Goal: Find specific page/section: Find specific page/section

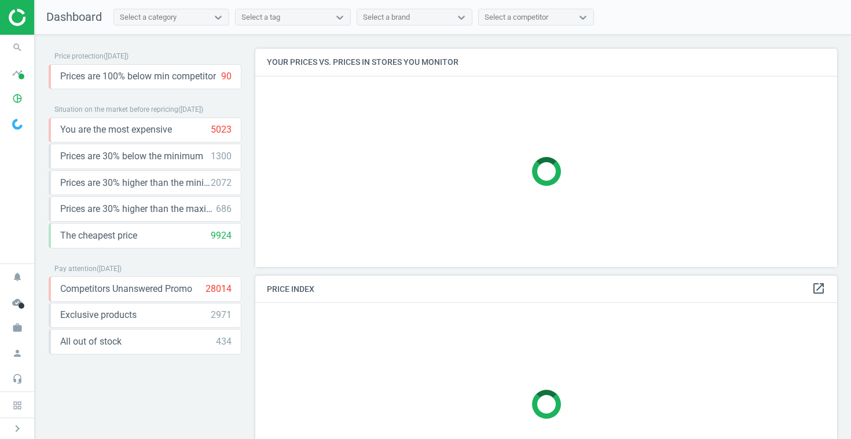
scroll to position [219, 582]
click at [20, 71] on icon "timeline" at bounding box center [17, 73] width 22 height 22
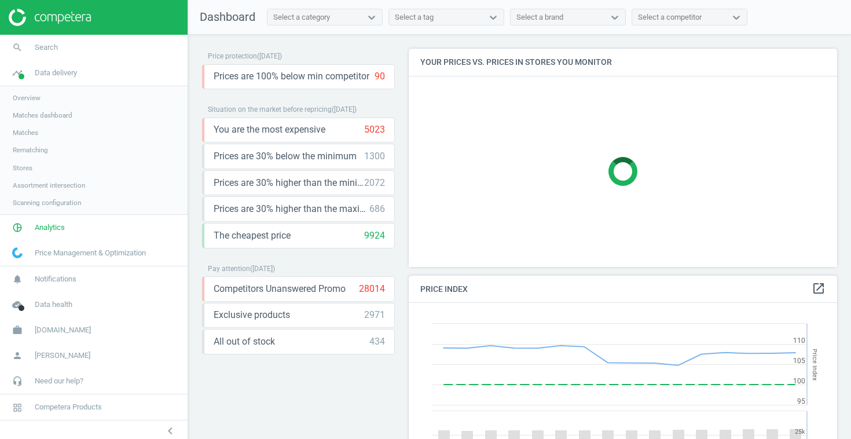
scroll to position [267, 429]
click at [14, 227] on icon "pie_chart_outlined" at bounding box center [17, 228] width 22 height 22
click at [31, 140] on span "Products" at bounding box center [26, 140] width 27 height 9
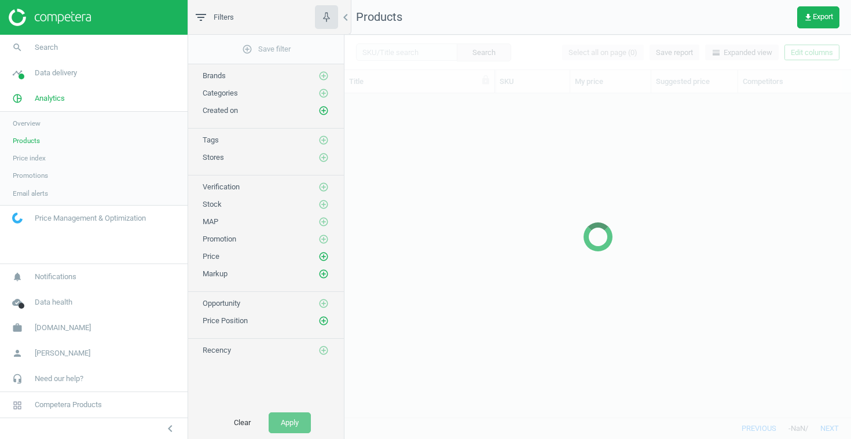
scroll to position [324, 507]
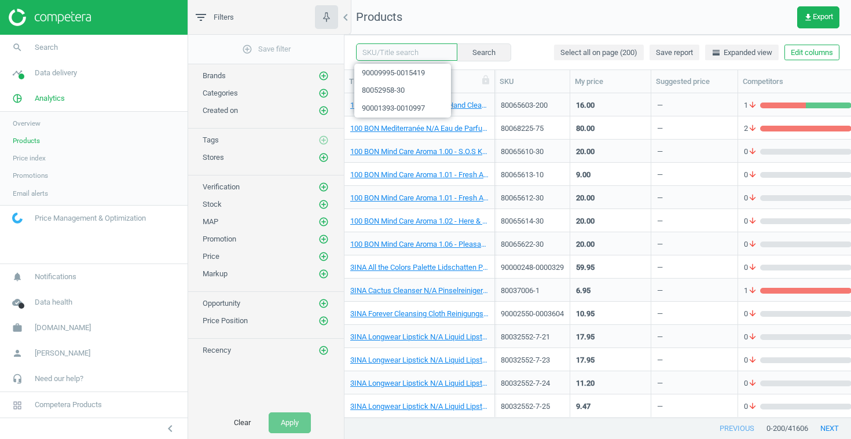
click at [394, 50] on input "text" at bounding box center [406, 51] width 101 height 17
paste input "90017406-0027283"
type input "90017406-0027283"
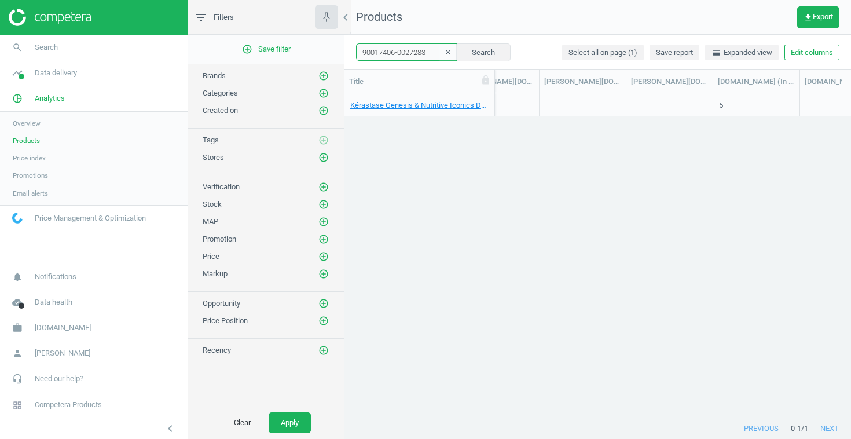
scroll to position [0, 1320]
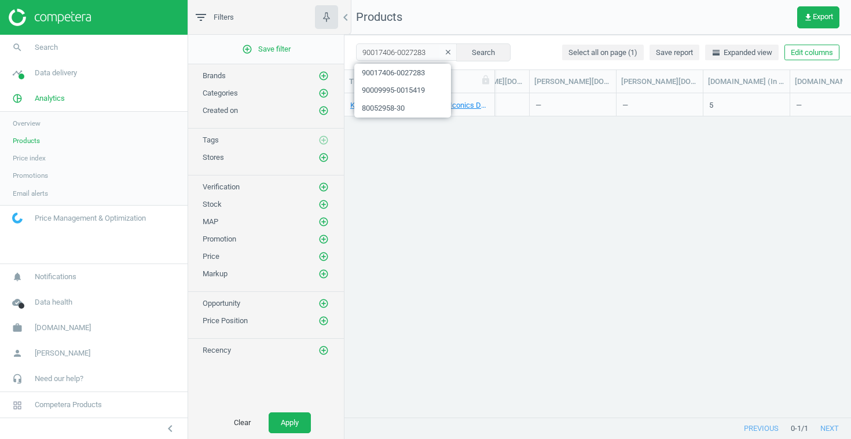
click at [444, 52] on icon "clear" at bounding box center [448, 52] width 8 height 8
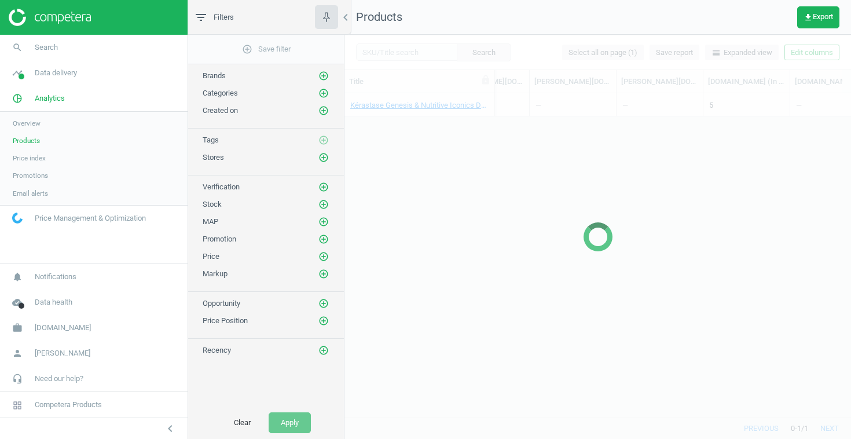
click at [388, 52] on div at bounding box center [597, 237] width 507 height 404
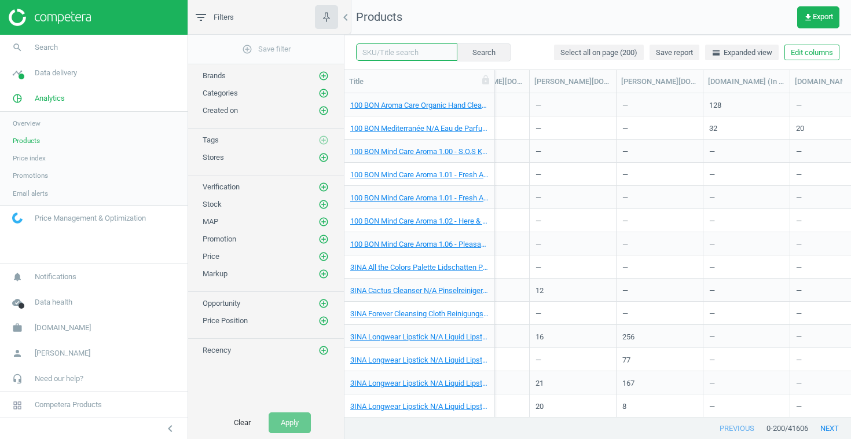
click at [383, 54] on input "text" at bounding box center [406, 51] width 101 height 17
paste input "90017400-0027276"
type input "90017400-0027276"
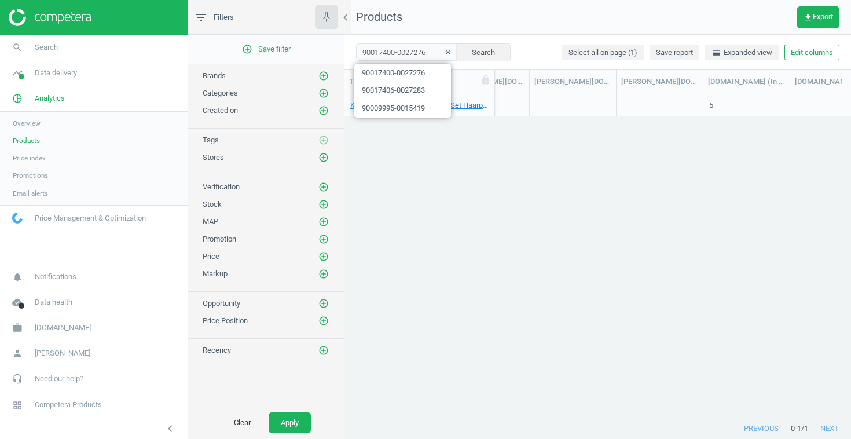
click at [444, 52] on icon "clear" at bounding box center [448, 52] width 8 height 8
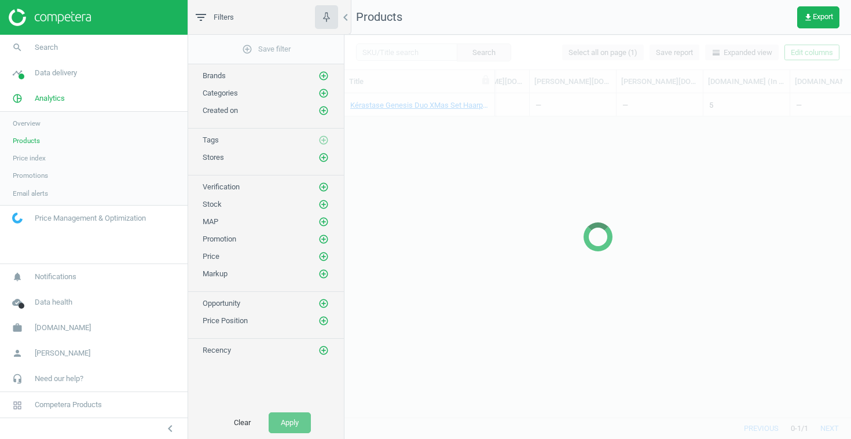
click at [394, 51] on div at bounding box center [597, 237] width 507 height 404
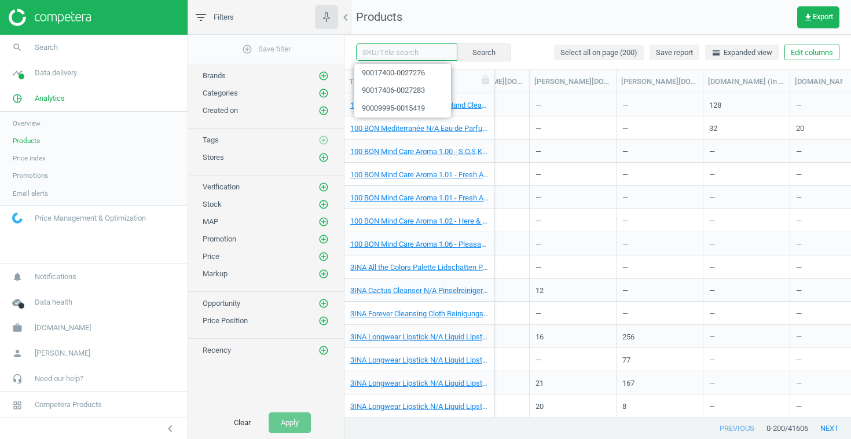
click at [393, 50] on input "text" at bounding box center [406, 51] width 101 height 17
paste input "90017527-0027413"
type input "90017527-0027413"
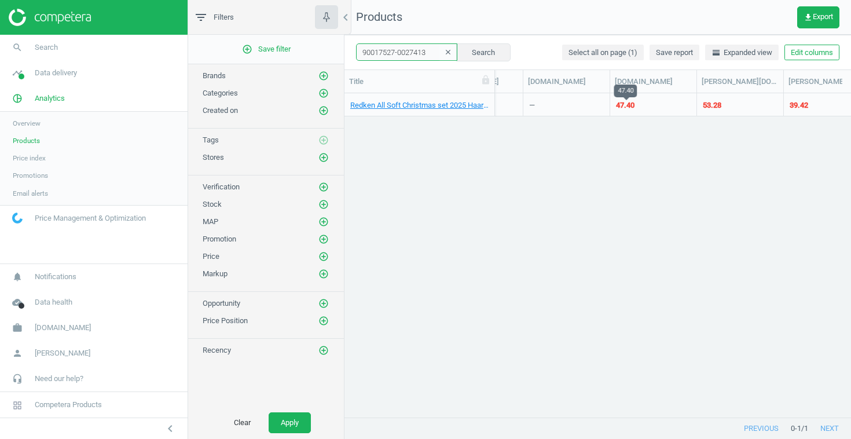
scroll to position [0, 796]
